Goal: Task Accomplishment & Management: Manage account settings

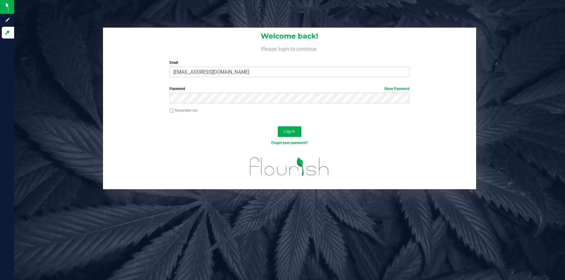
click at [278, 126] on button "Log In" at bounding box center [290, 131] width 24 height 11
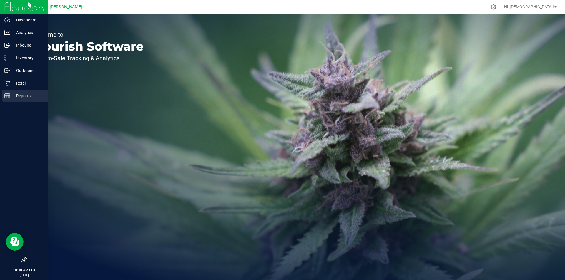
click at [19, 96] on p "Reports" at bounding box center [27, 95] width 35 height 7
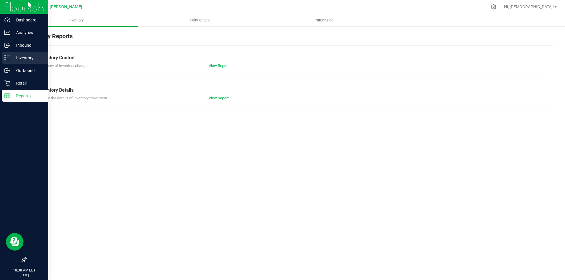
click at [31, 58] on p "Inventory" at bounding box center [27, 57] width 35 height 7
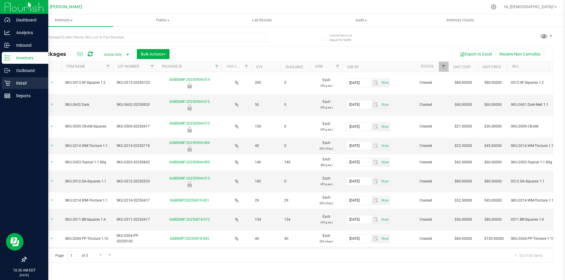
click at [30, 82] on p "Retail" at bounding box center [27, 83] width 35 height 7
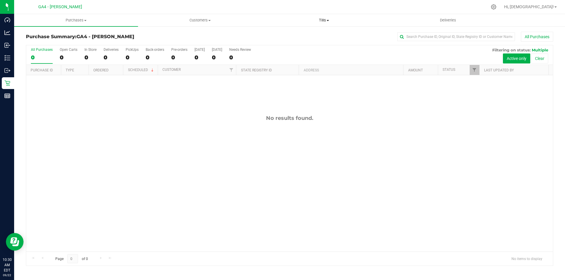
click at [316, 19] on span "Tills" at bounding box center [323, 20] width 123 height 5
click at [297, 34] on span "Manage tills" at bounding box center [282, 35] width 40 height 5
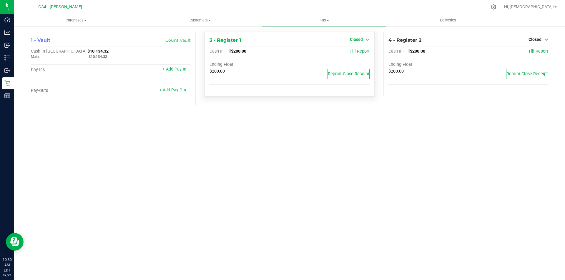
click at [361, 39] on span "Closed" at bounding box center [356, 39] width 13 height 5
click at [360, 53] on link "Open Till" at bounding box center [356, 51] width 16 height 5
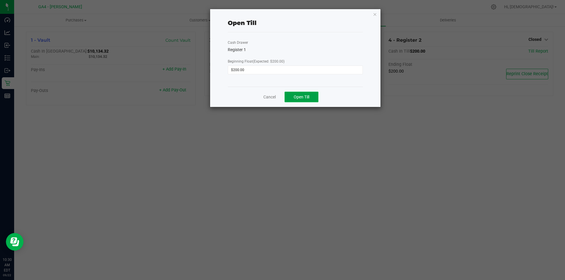
click at [298, 96] on span "Open Till" at bounding box center [301, 97] width 16 height 5
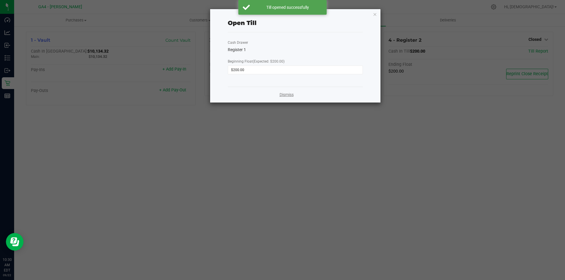
click at [291, 92] on link "Dismiss" at bounding box center [286, 95] width 14 height 6
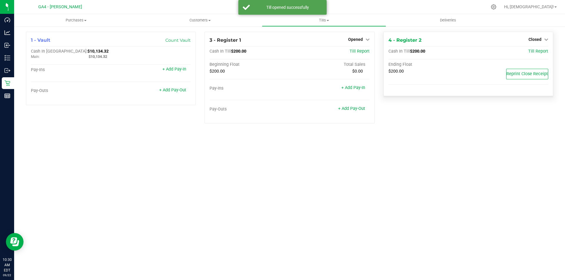
click at [540, 35] on div "4 - Register 2 Closed Open Till Cash In Till $200.00 Till Report Ending Float $…" at bounding box center [468, 64] width 170 height 64
click at [540, 38] on span "Closed" at bounding box center [534, 39] width 13 height 5
click at [530, 52] on link "Open Till" at bounding box center [535, 51] width 16 height 5
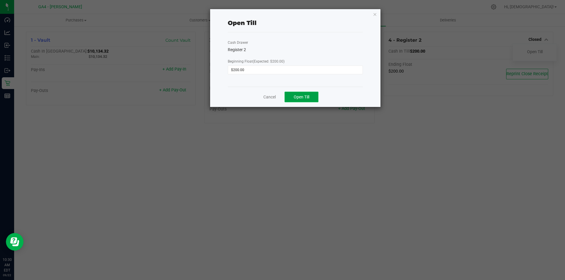
click at [309, 98] on span "Open Till" at bounding box center [301, 97] width 16 height 5
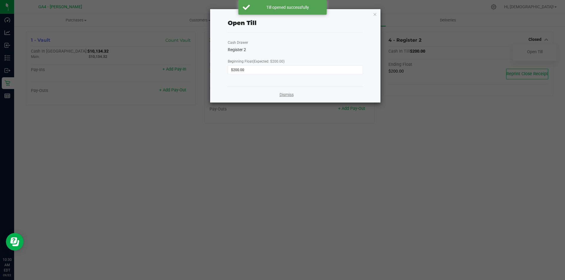
click at [285, 94] on link "Dismiss" at bounding box center [286, 95] width 14 height 6
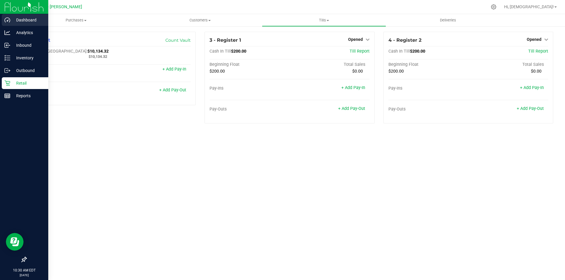
click at [24, 21] on p "Dashboard" at bounding box center [27, 19] width 35 height 7
